Goal: Book appointment/travel/reservation

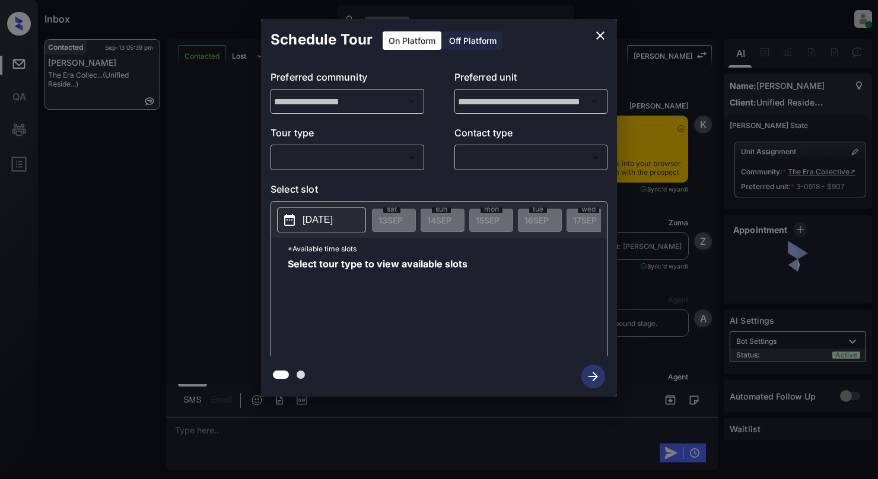
scroll to position [3961, 0]
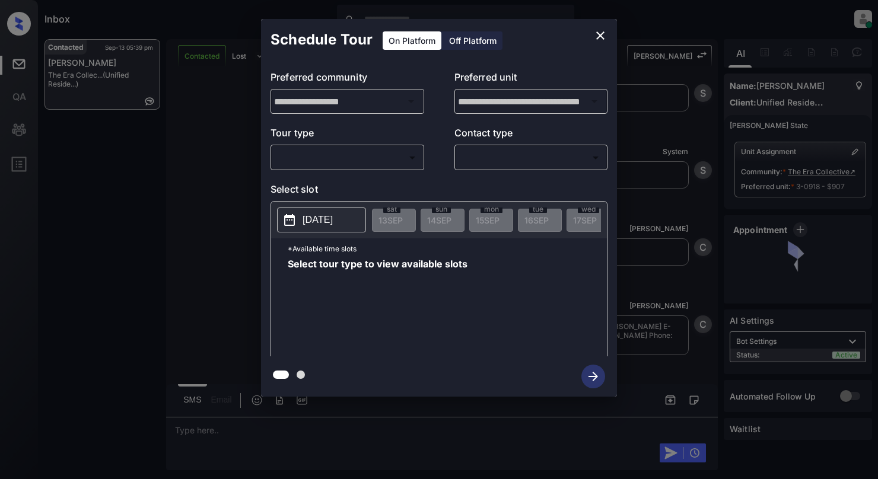
click at [390, 151] on body "Inbox Cynthia Montañez Online Set yourself offline Set yourself on break Profil…" at bounding box center [439, 239] width 878 height 479
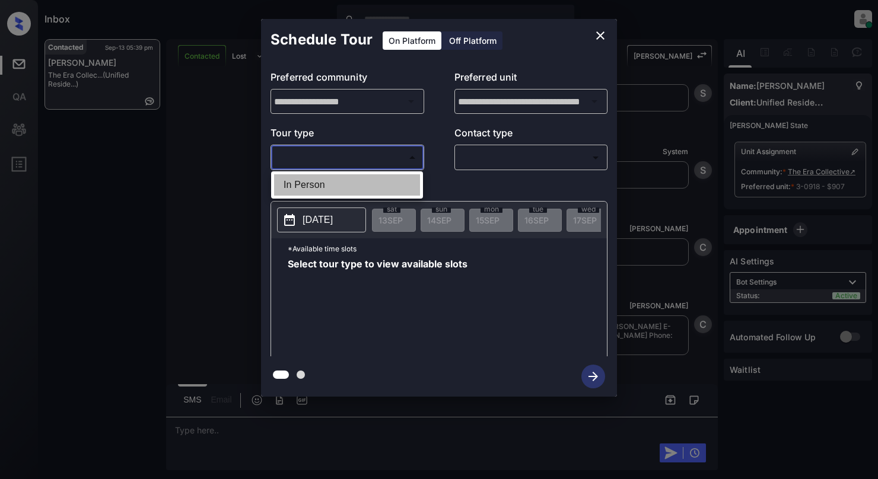
click at [392, 179] on li "In Person" at bounding box center [347, 184] width 146 height 21
type input "********"
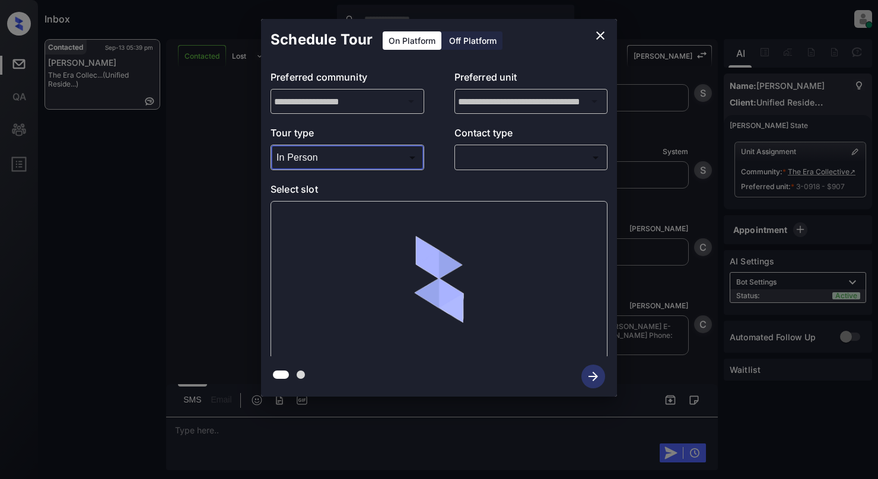
click at [498, 158] on body "Inbox Cynthia Montañez Online Set yourself offline Set yourself on break Profil…" at bounding box center [439, 239] width 878 height 479
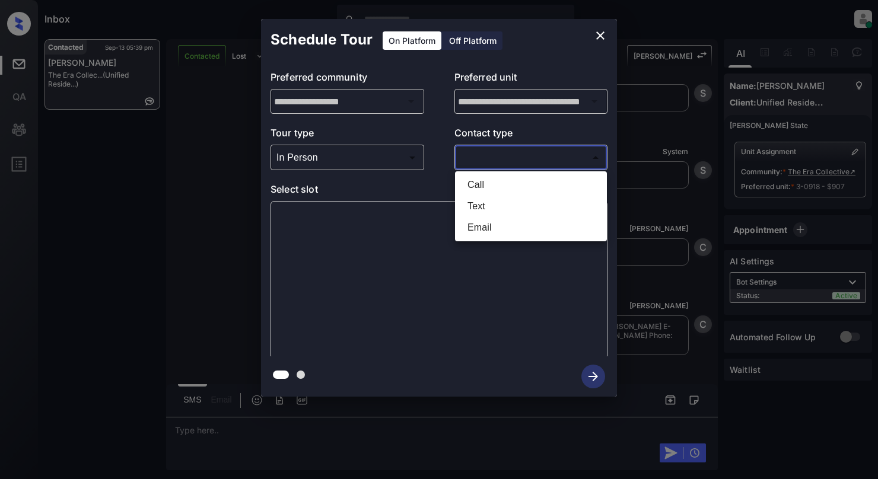
click at [489, 228] on li "Email" at bounding box center [531, 227] width 146 height 21
type input "*****"
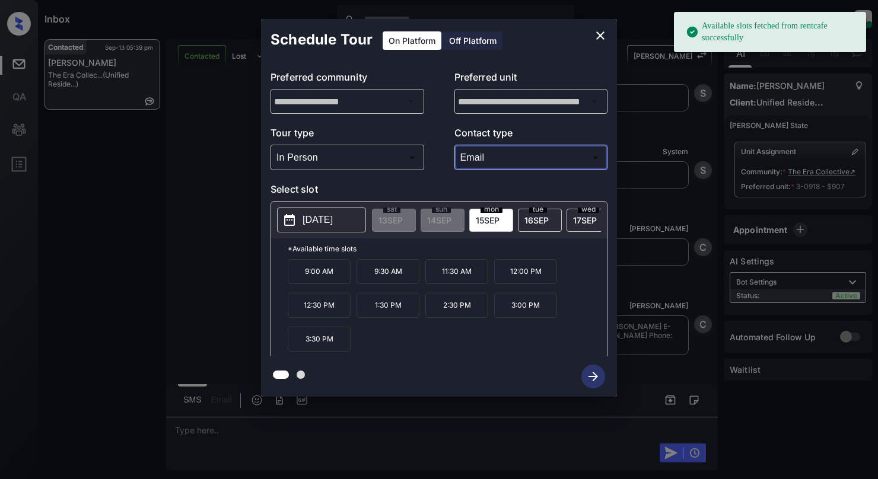
click at [333, 218] on p "2025-09-15" at bounding box center [317, 220] width 30 height 14
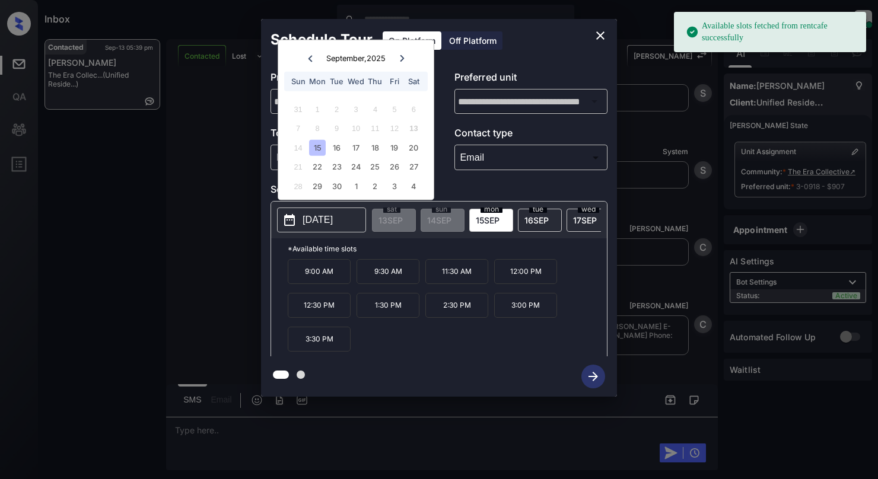
click at [563, 320] on div "9:00 AM 9:30 AM 11:30 AM 12:00 PM 12:30 PM 1:30 PM 2:30 PM 3:00 PM 3:30 PM" at bounding box center [447, 306] width 319 height 95
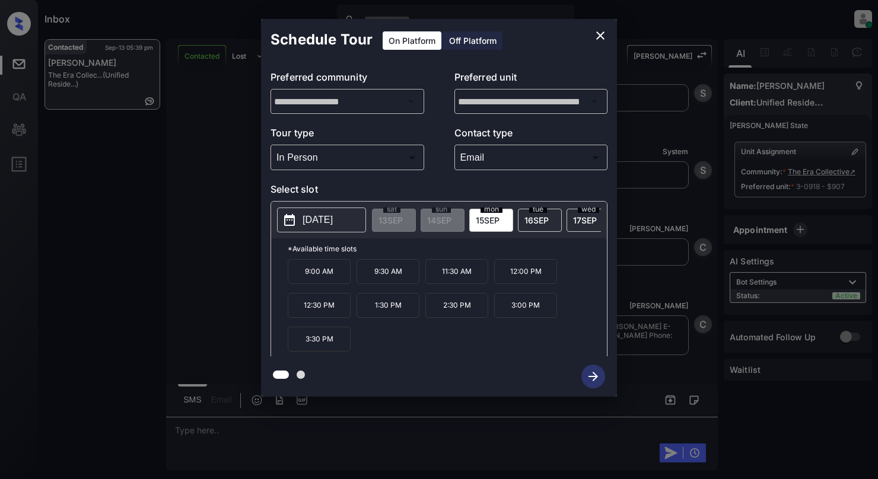
click at [551, 313] on p "3:00 PM" at bounding box center [525, 305] width 63 height 25
click at [596, 380] on icon "button" at bounding box center [593, 377] width 24 height 24
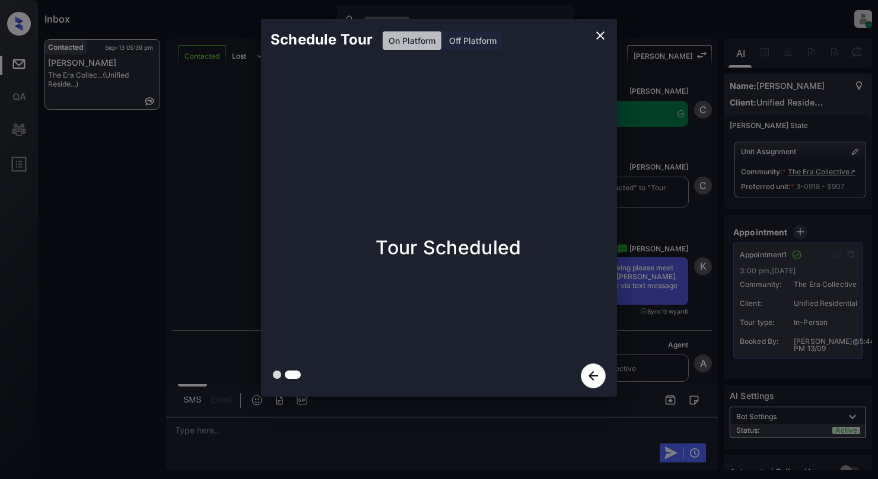
scroll to position [4291, 0]
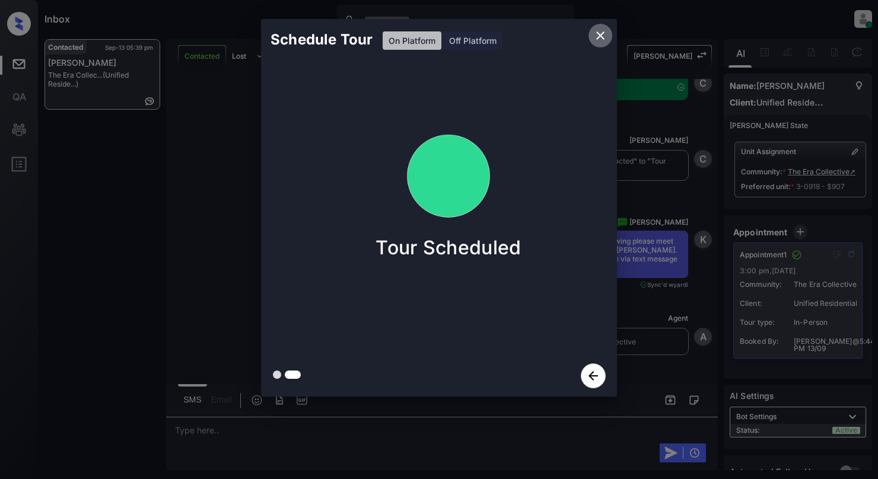
click at [598, 27] on button "close" at bounding box center [600, 36] width 24 height 24
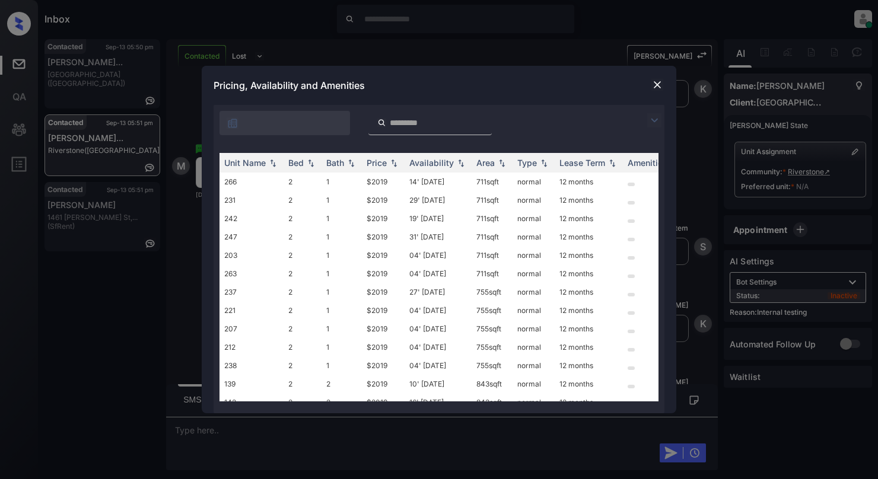
click at [655, 88] on img at bounding box center [657, 85] width 12 height 12
